Goal: Use online tool/utility: Utilize a website feature to perform a specific function

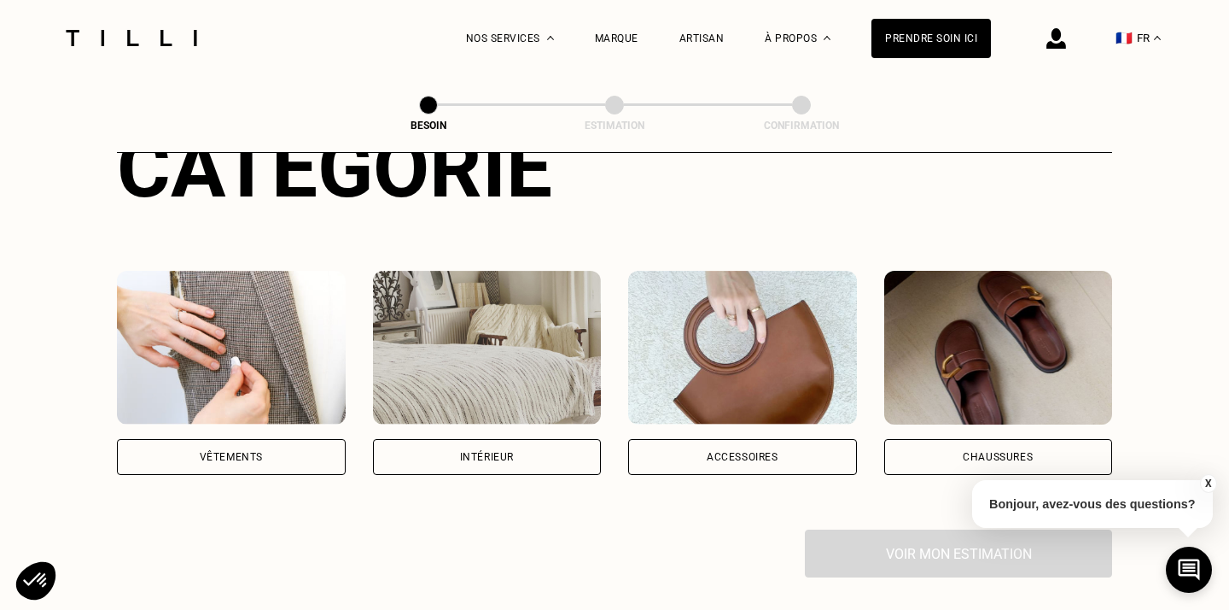
scroll to position [189, 1]
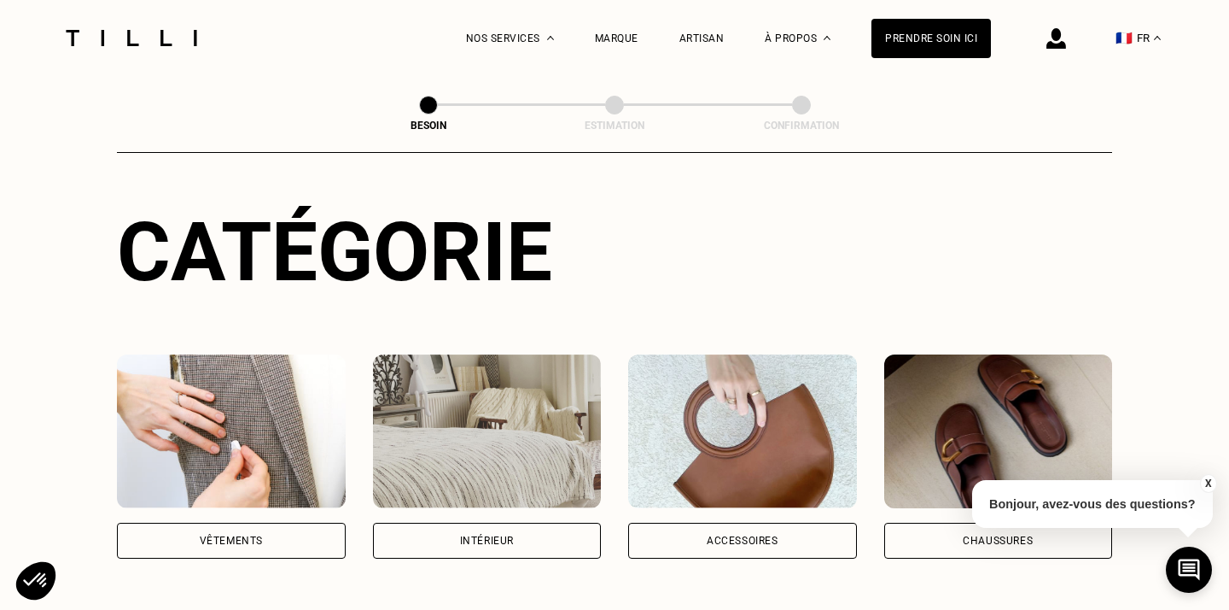
click at [218, 380] on img at bounding box center [231, 431] width 229 height 154
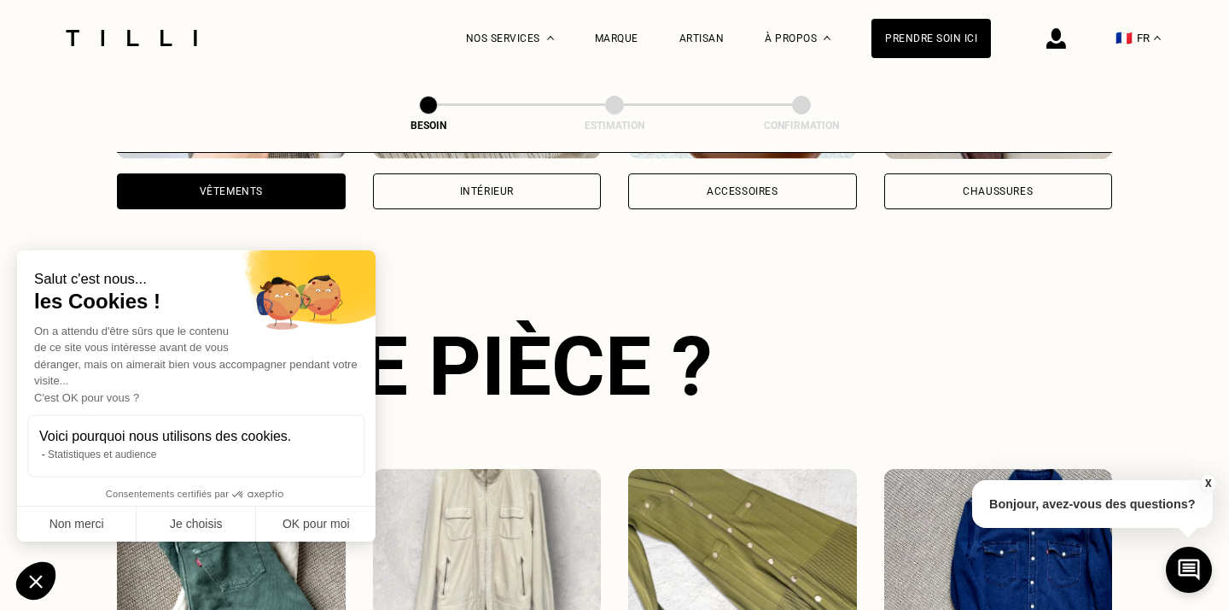
scroll to position [556, 0]
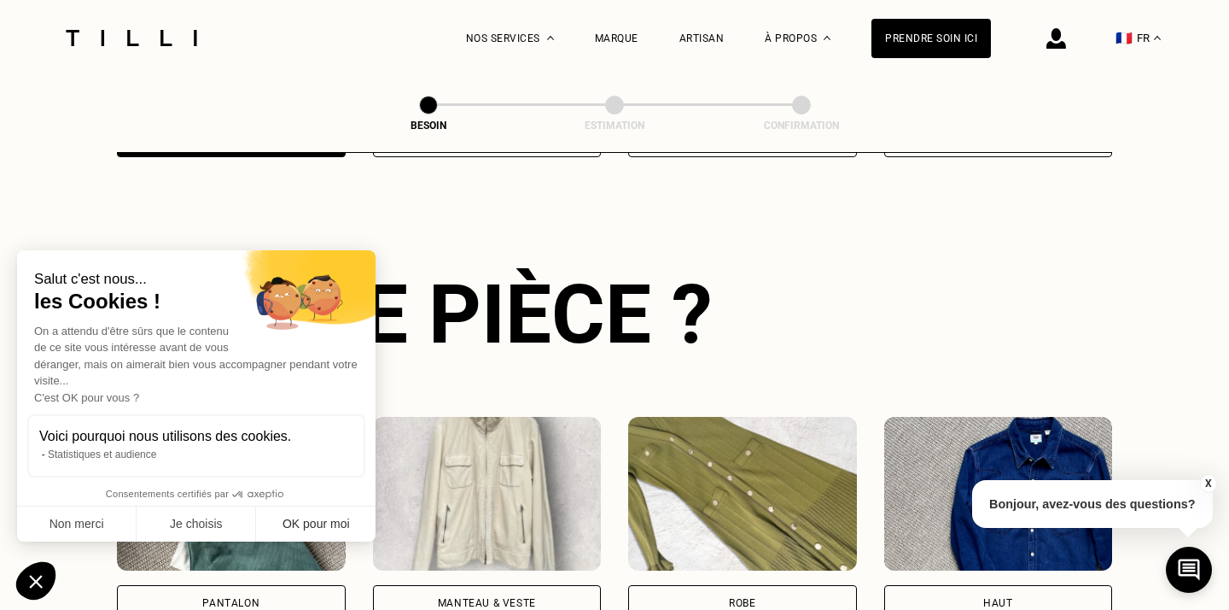
click at [305, 526] on button "OK pour moi" at bounding box center [316, 524] width 120 height 36
checkbox input "true"
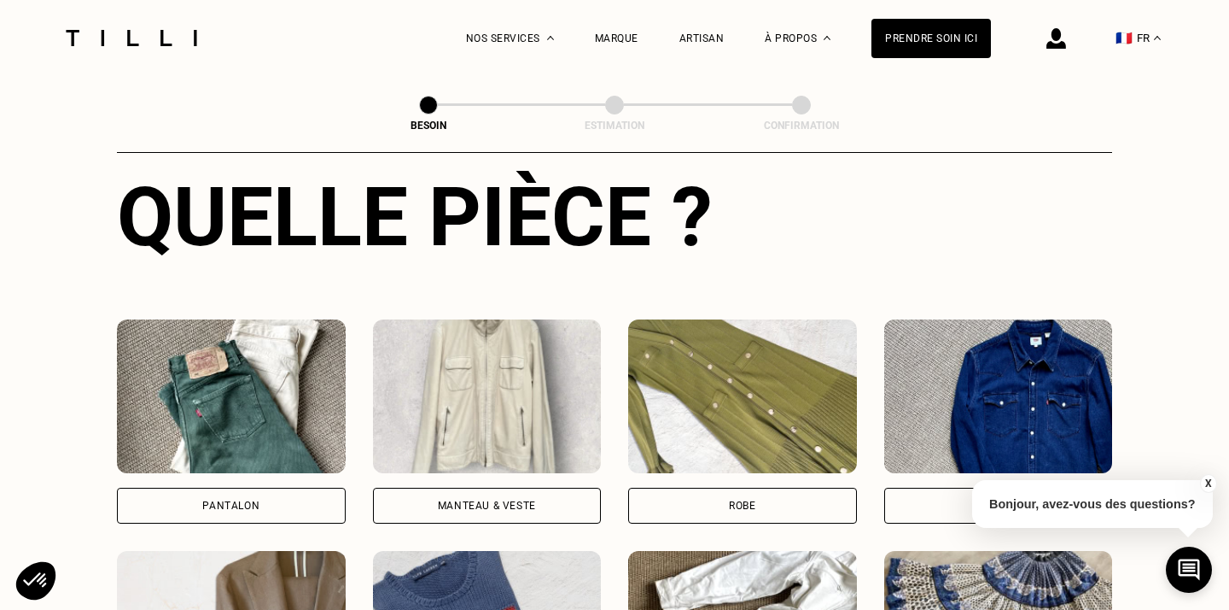
scroll to position [768, 0]
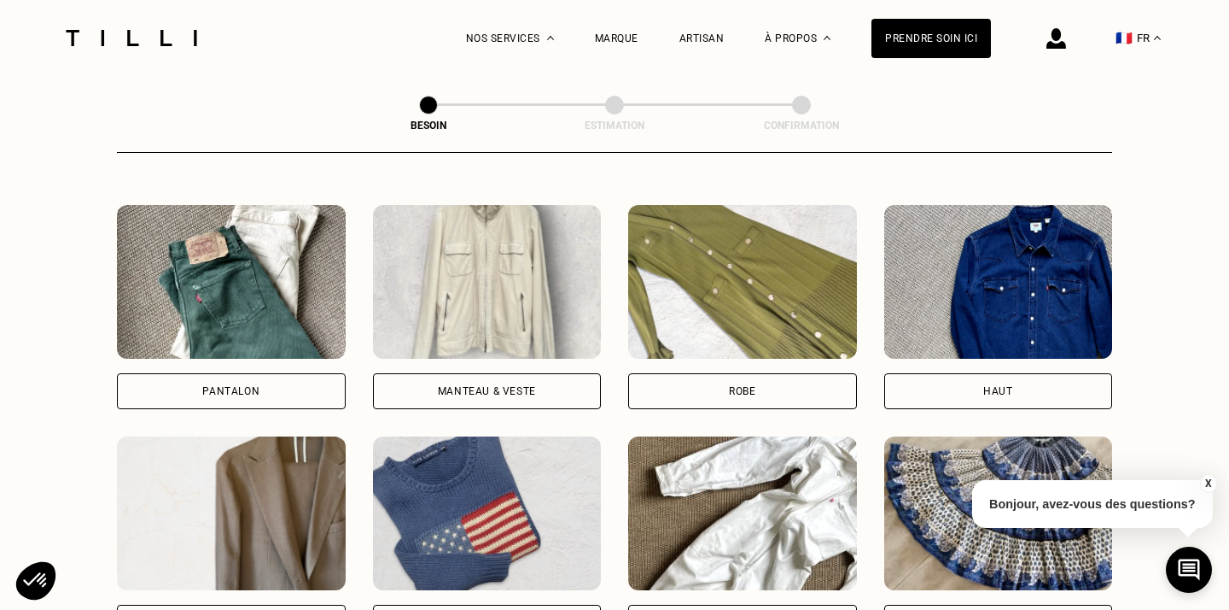
click at [260, 307] on img at bounding box center [231, 282] width 229 height 154
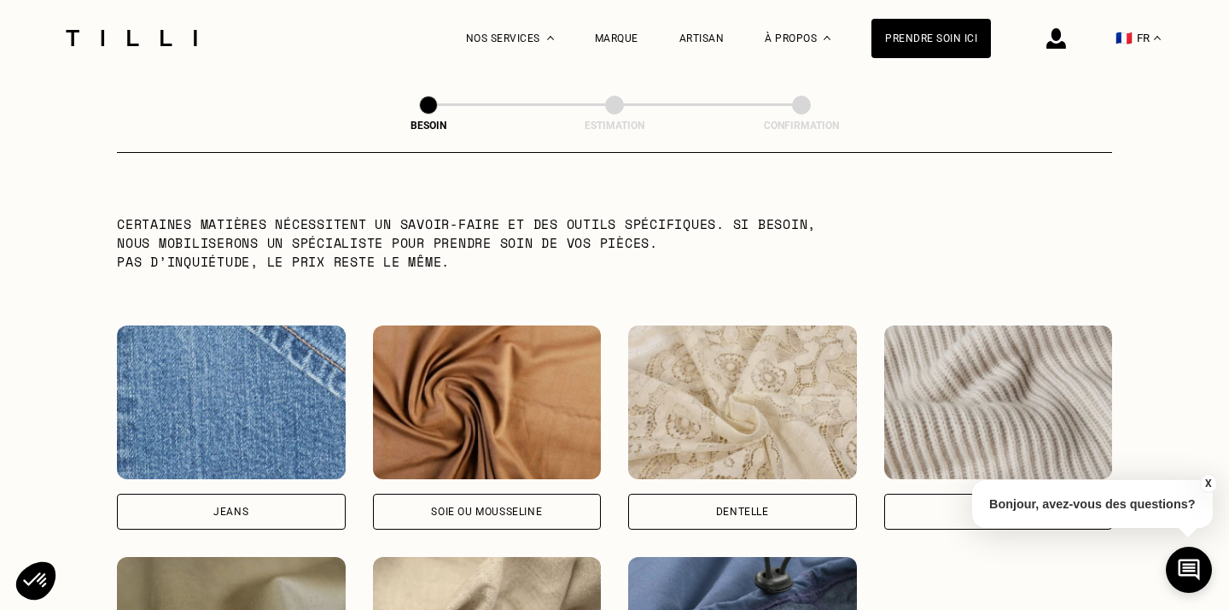
scroll to position [1685, 0]
click at [246, 382] on img at bounding box center [231, 401] width 229 height 154
select select "FR"
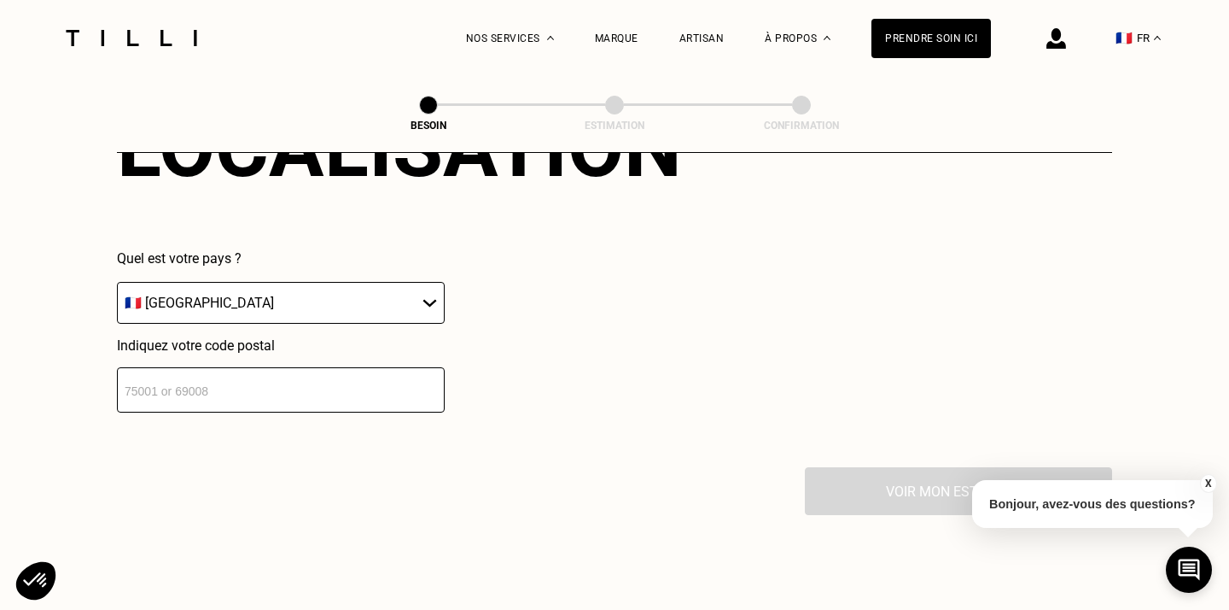
scroll to position [2456, 0]
click at [228, 365] on input "number" at bounding box center [281, 387] width 328 height 45
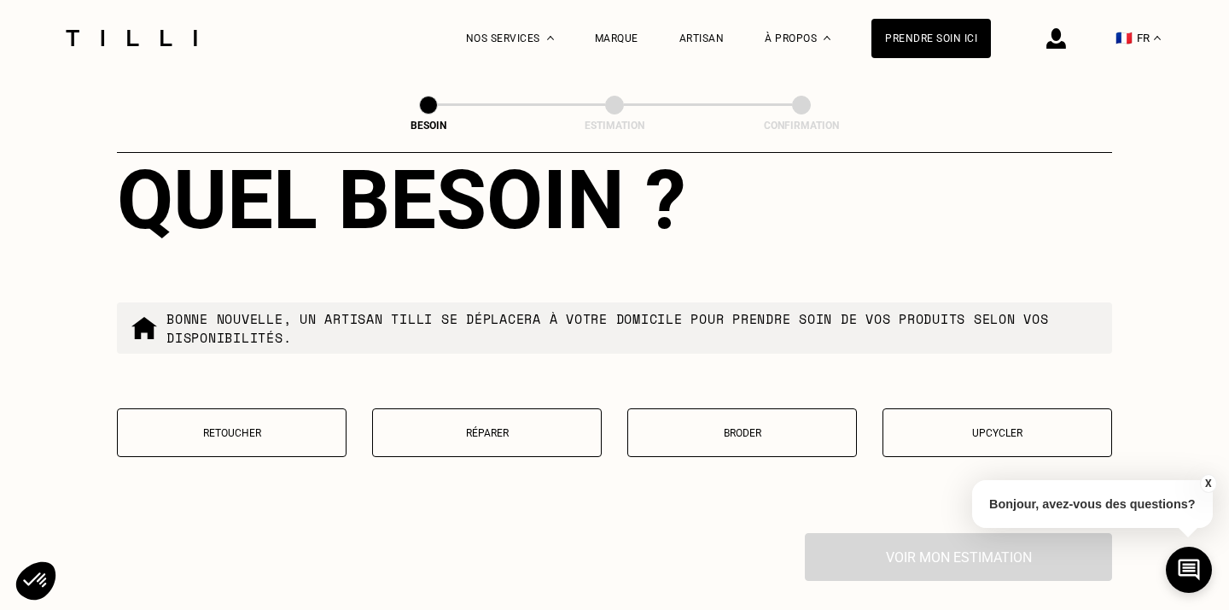
scroll to position [2831, 0]
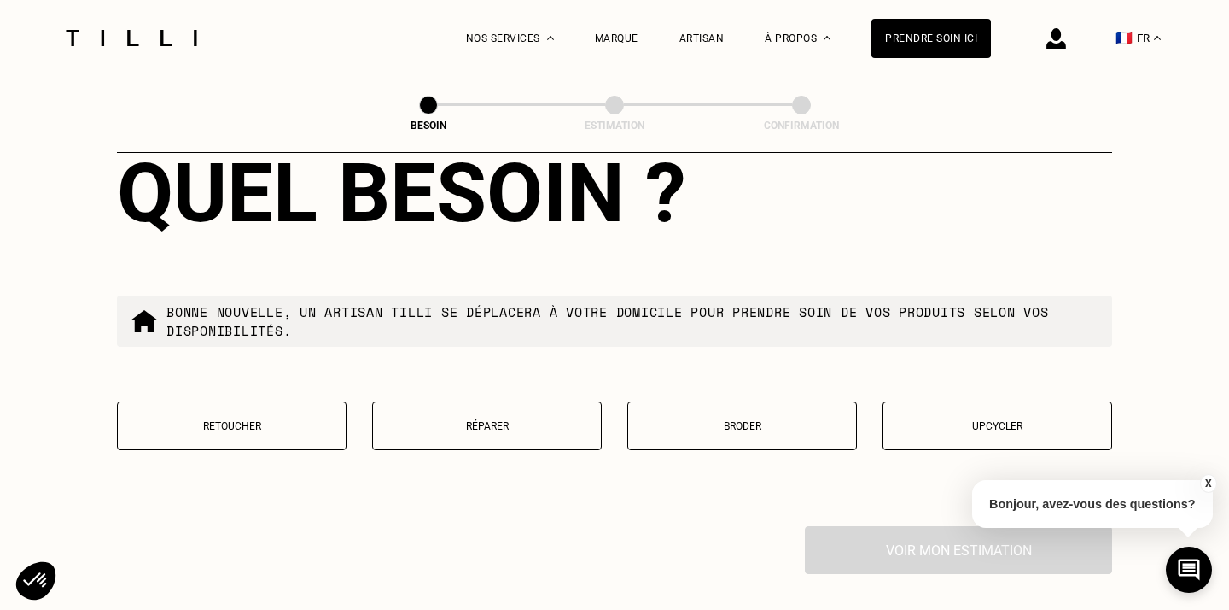
type input "33700"
click at [283, 422] on button "Retoucher" at bounding box center [232, 425] width 230 height 49
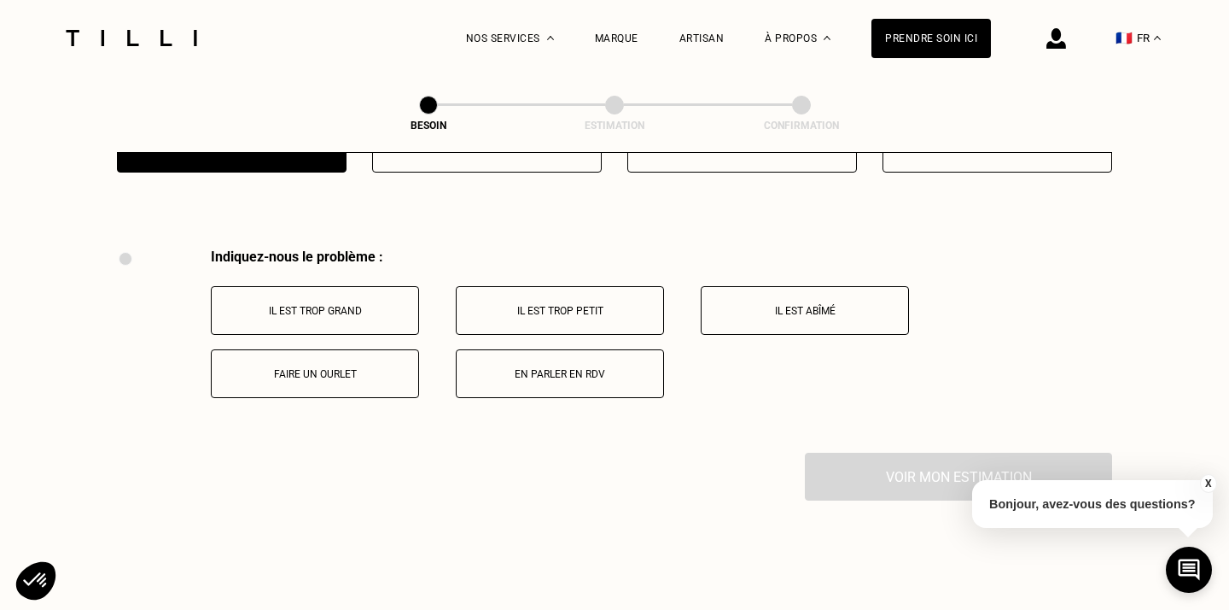
scroll to position [3151, 0]
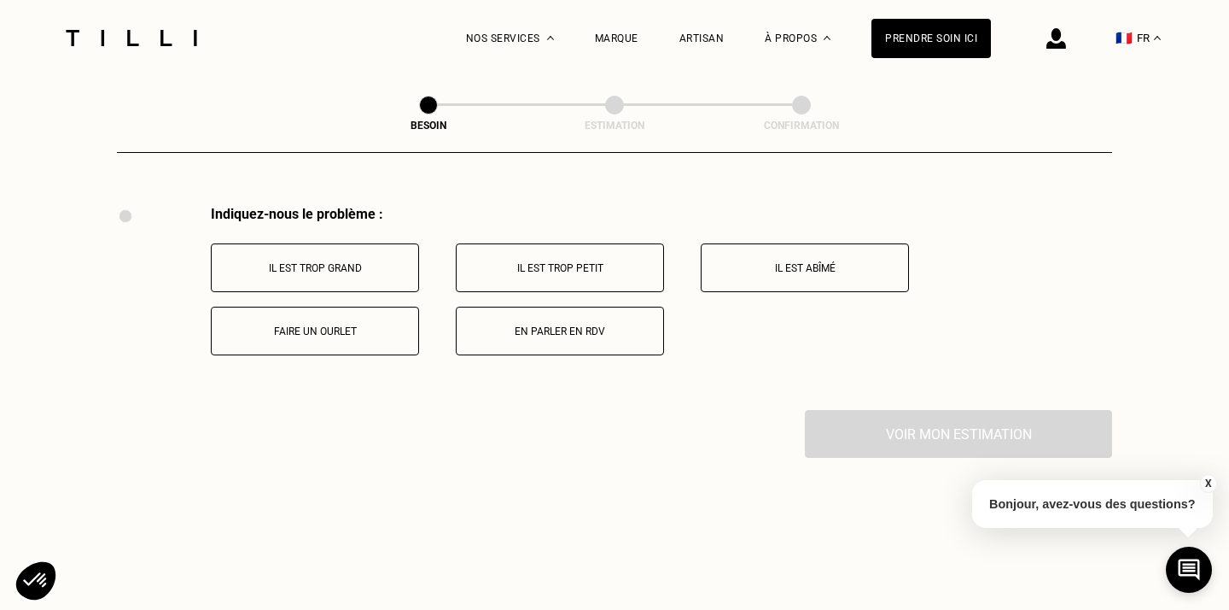
click at [327, 264] on button "Il est trop grand" at bounding box center [315, 267] width 208 height 49
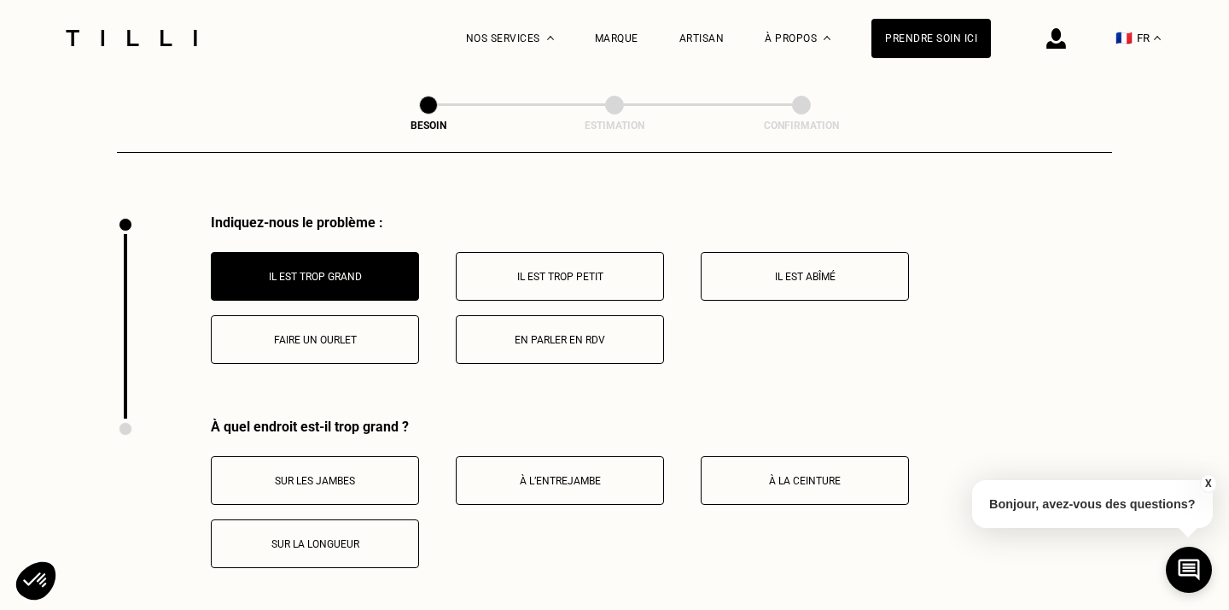
scroll to position [3147, 0]
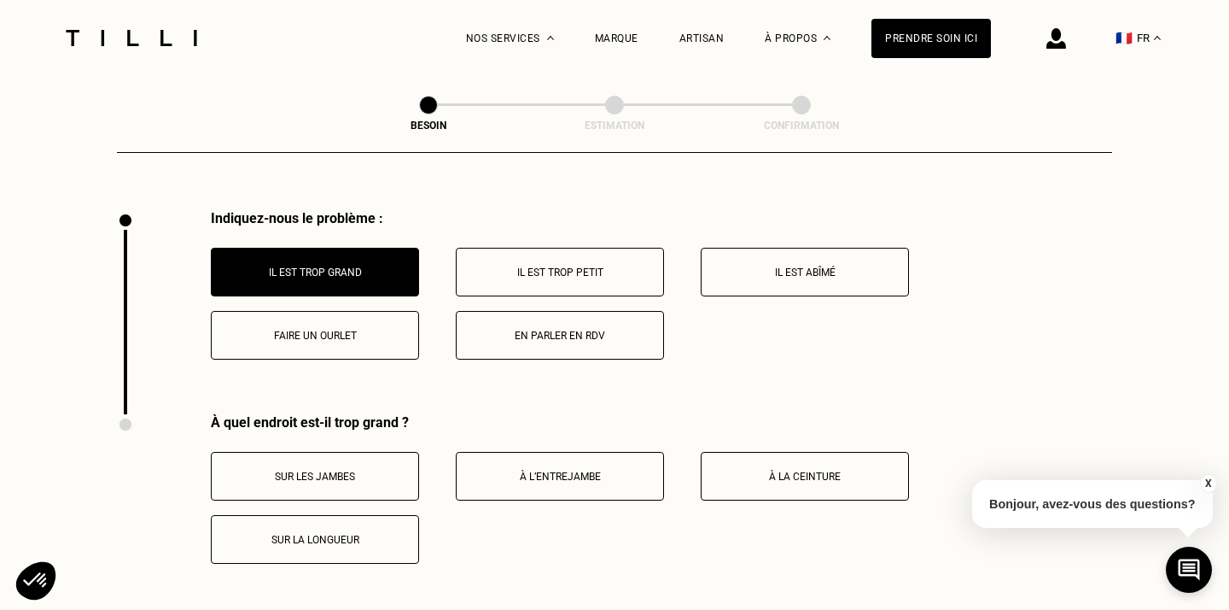
click at [825, 470] on p "À la ceinture" at bounding box center [805, 476] width 190 height 12
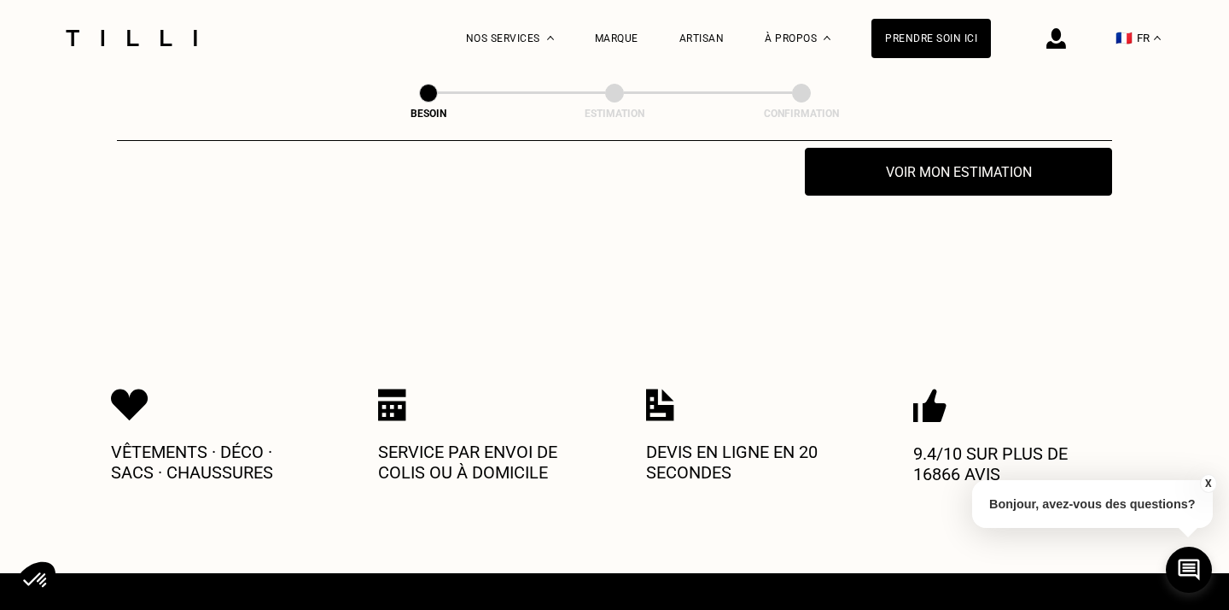
scroll to position [3614, 0]
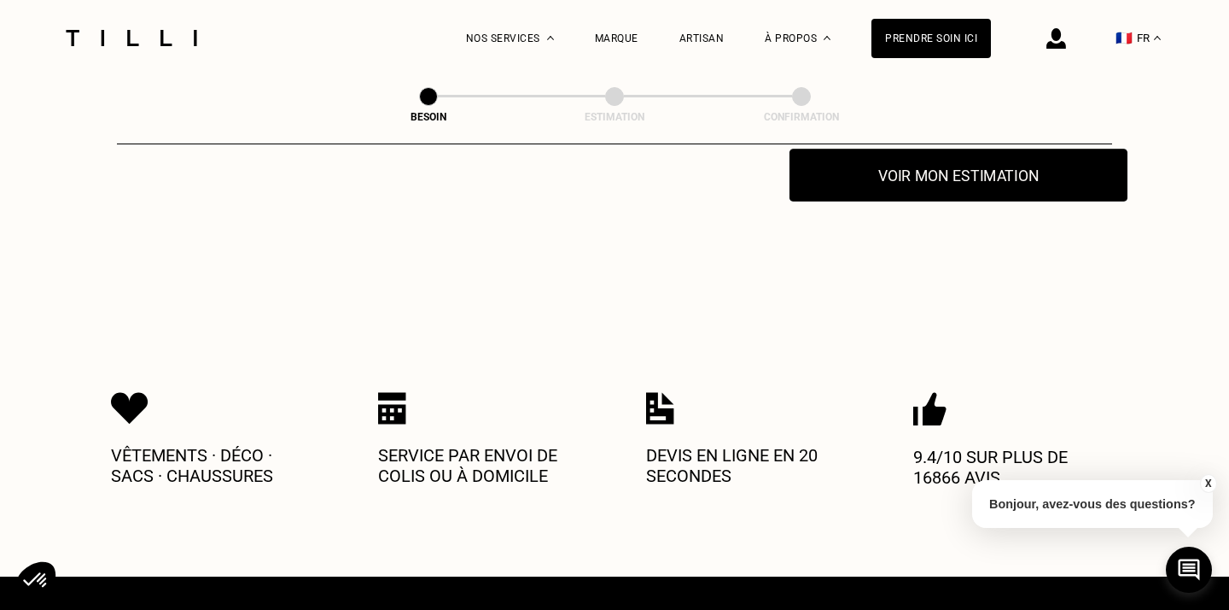
click at [935, 169] on button "Voir mon estimation" at bounding box center [959, 175] width 338 height 53
